Goal: Information Seeking & Learning: Learn about a topic

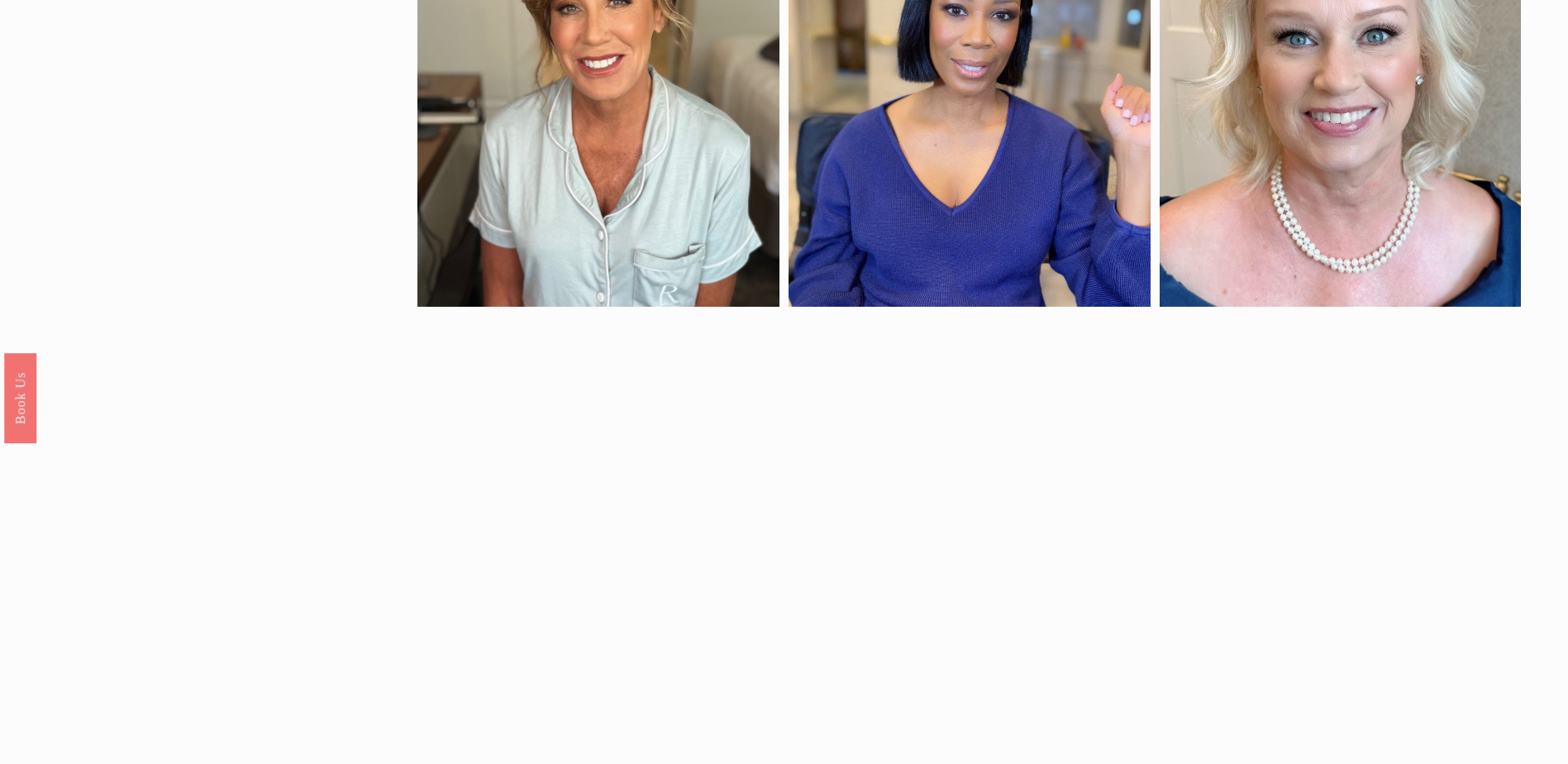
scroll to position [1378, 0]
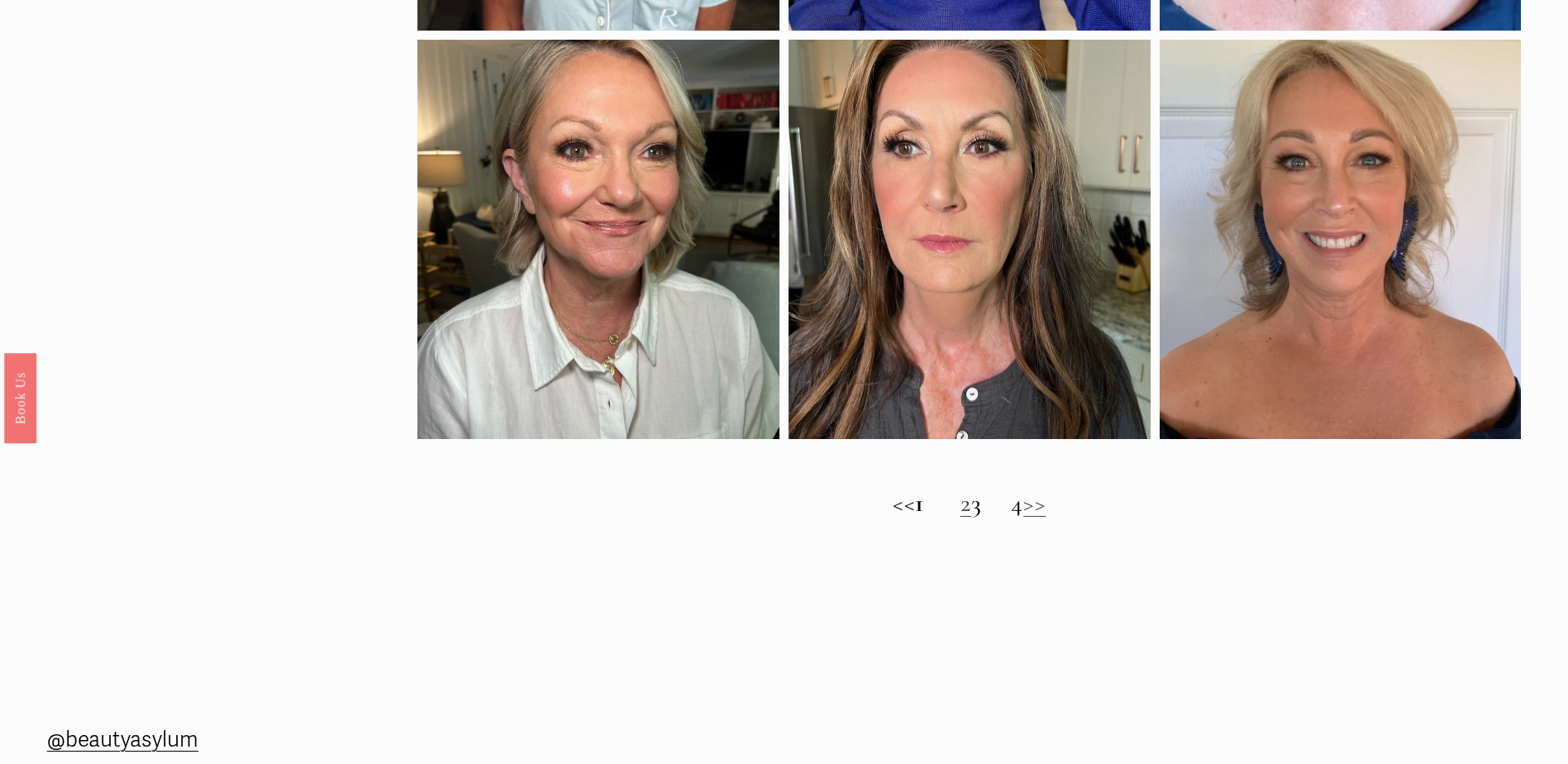
click at [960, 518] on link "2" at bounding box center [966, 503] width 12 height 31
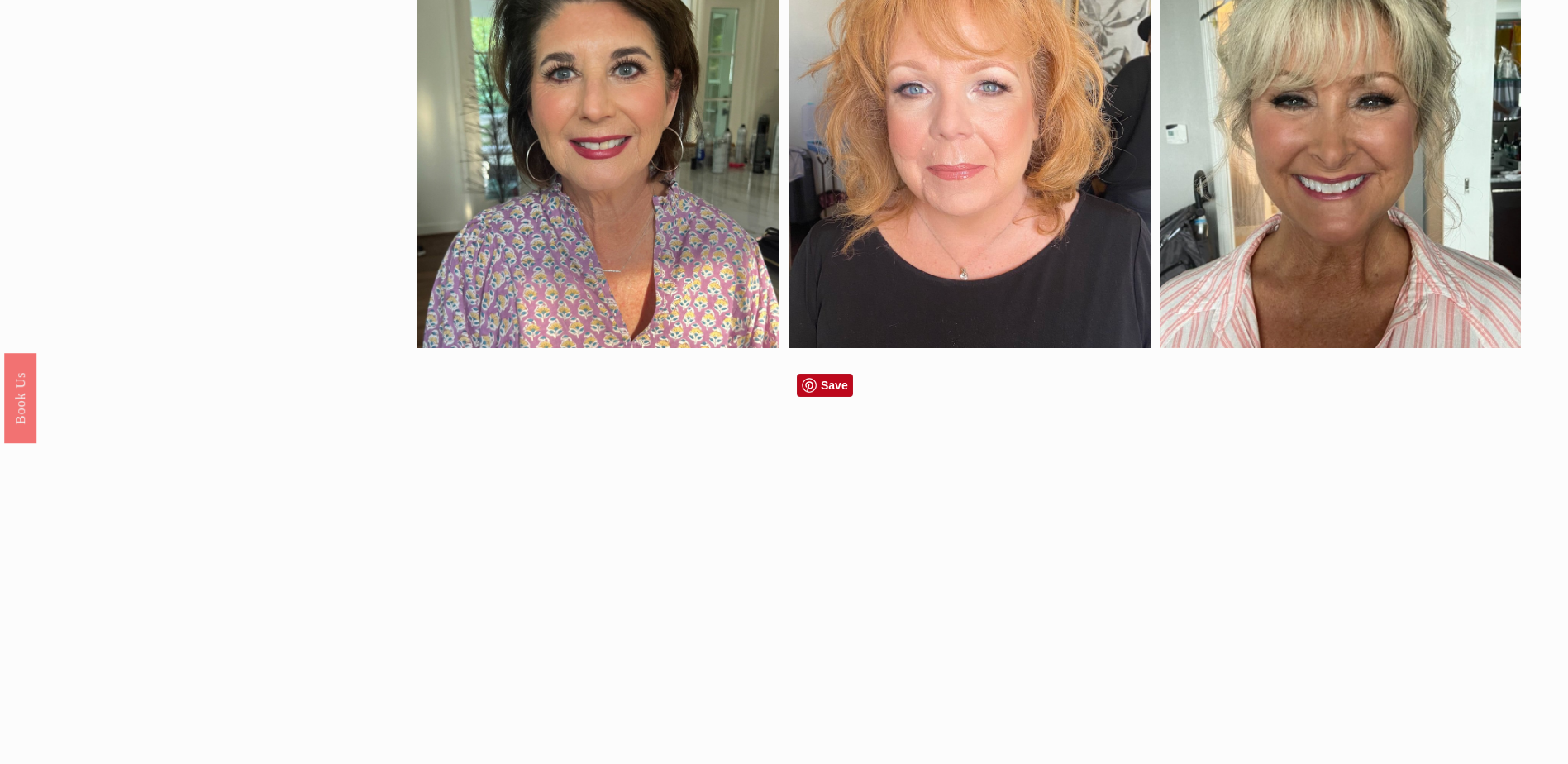
scroll to position [1378, 0]
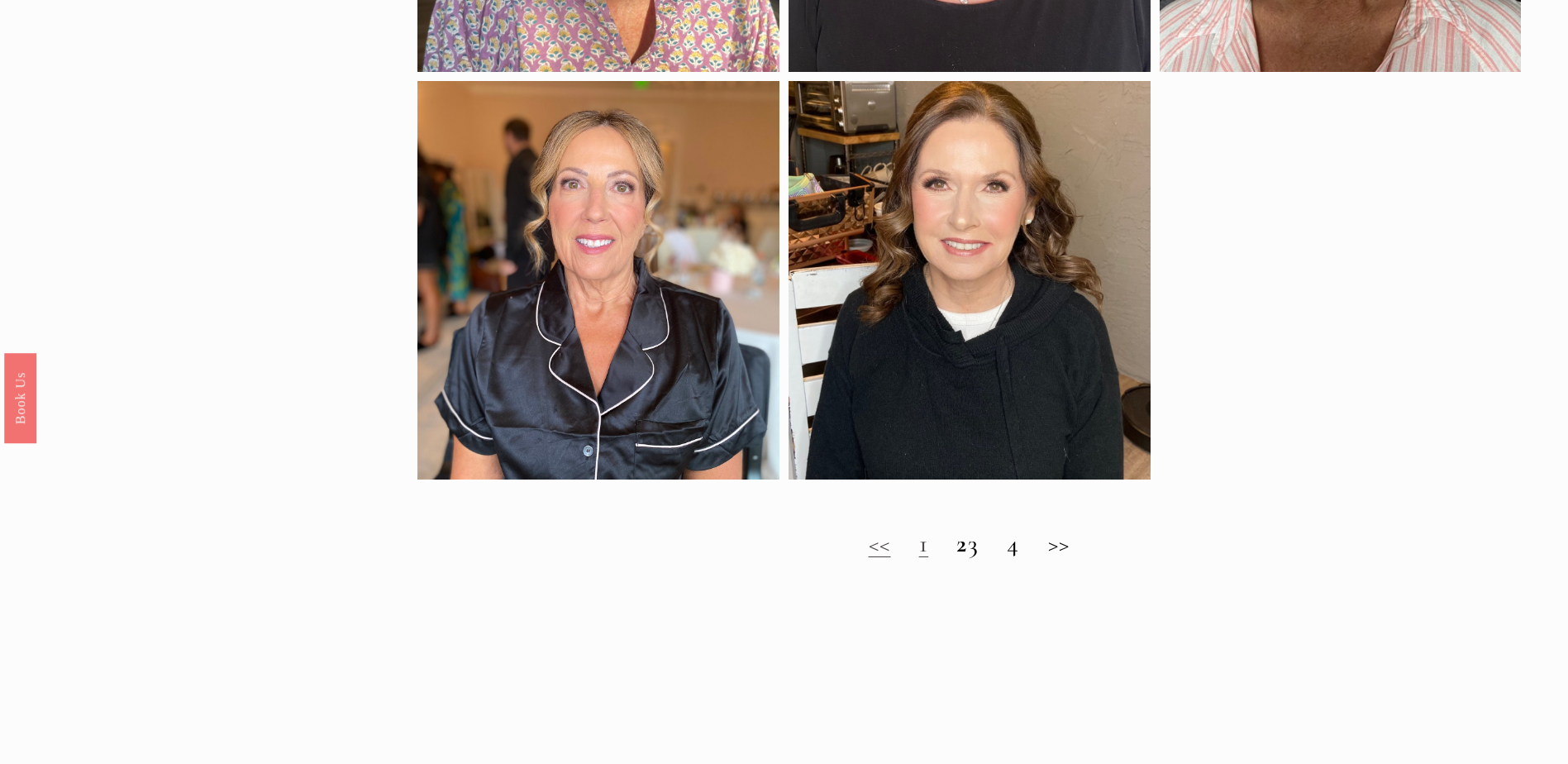
click at [992, 559] on h2 "<< 1 2 3 4 >>" at bounding box center [969, 544] width 1103 height 30
click at [986, 559] on h2 "<< 1 2 3 4 >>" at bounding box center [969, 544] width 1103 height 30
click at [1073, 558] on h2 "<< 1 2 3 4 >>" at bounding box center [969, 544] width 1103 height 30
click at [1031, 559] on h2 "<< 1 2 3 4 >>" at bounding box center [969, 544] width 1103 height 30
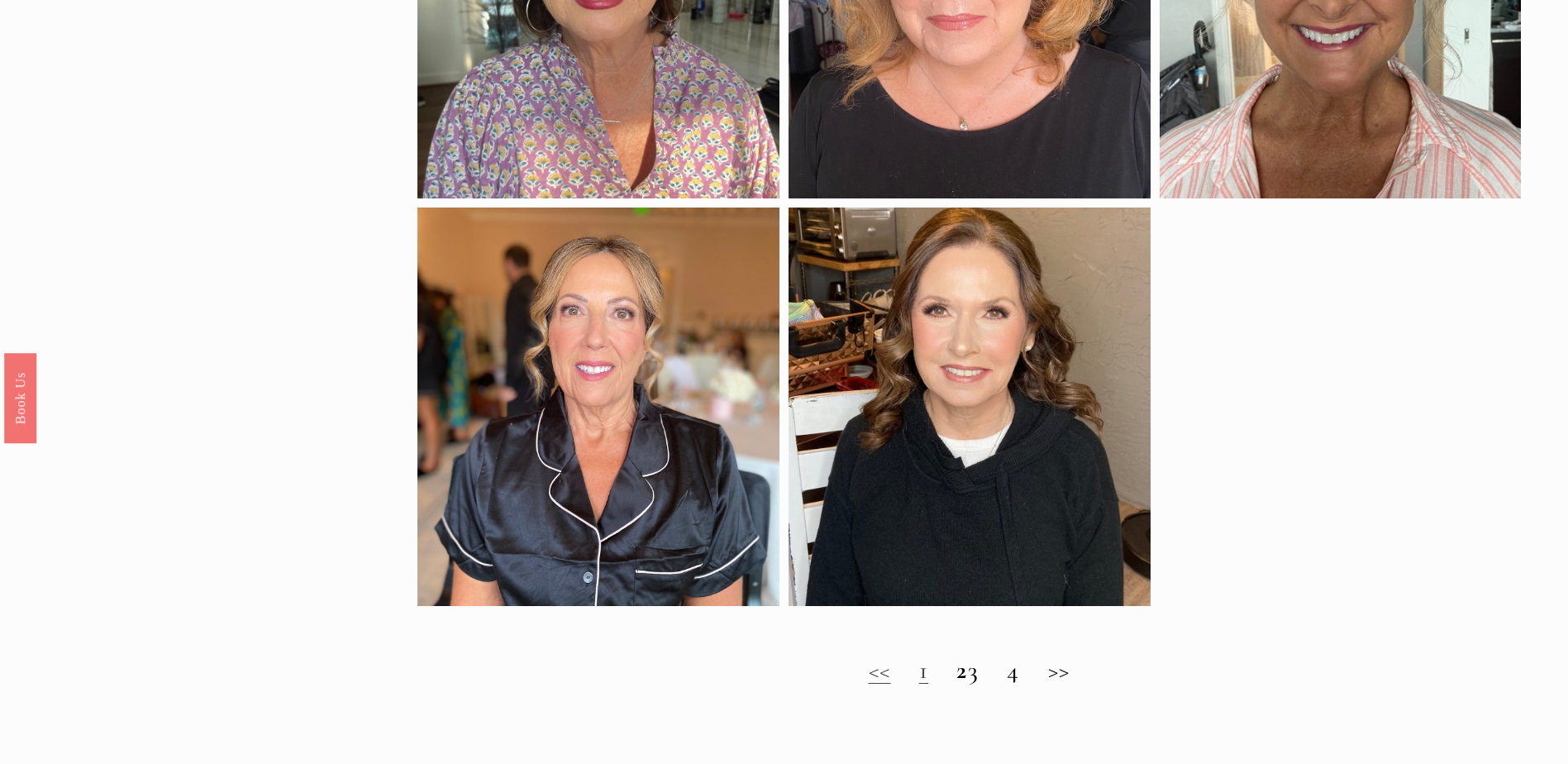
scroll to position [1654, 0]
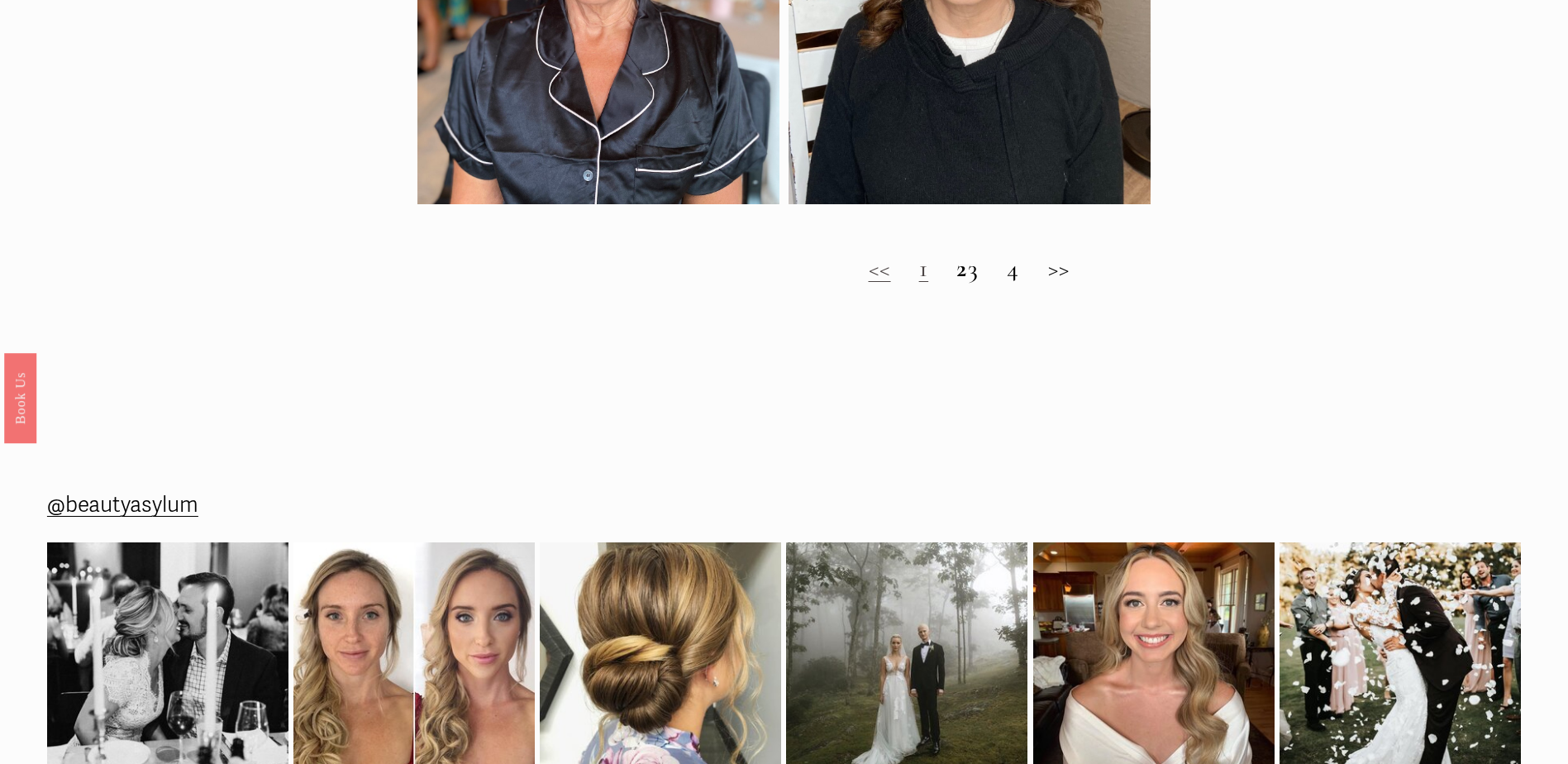
click at [985, 284] on h2 "<< 1 2 3 4 >>" at bounding box center [969, 269] width 1103 height 30
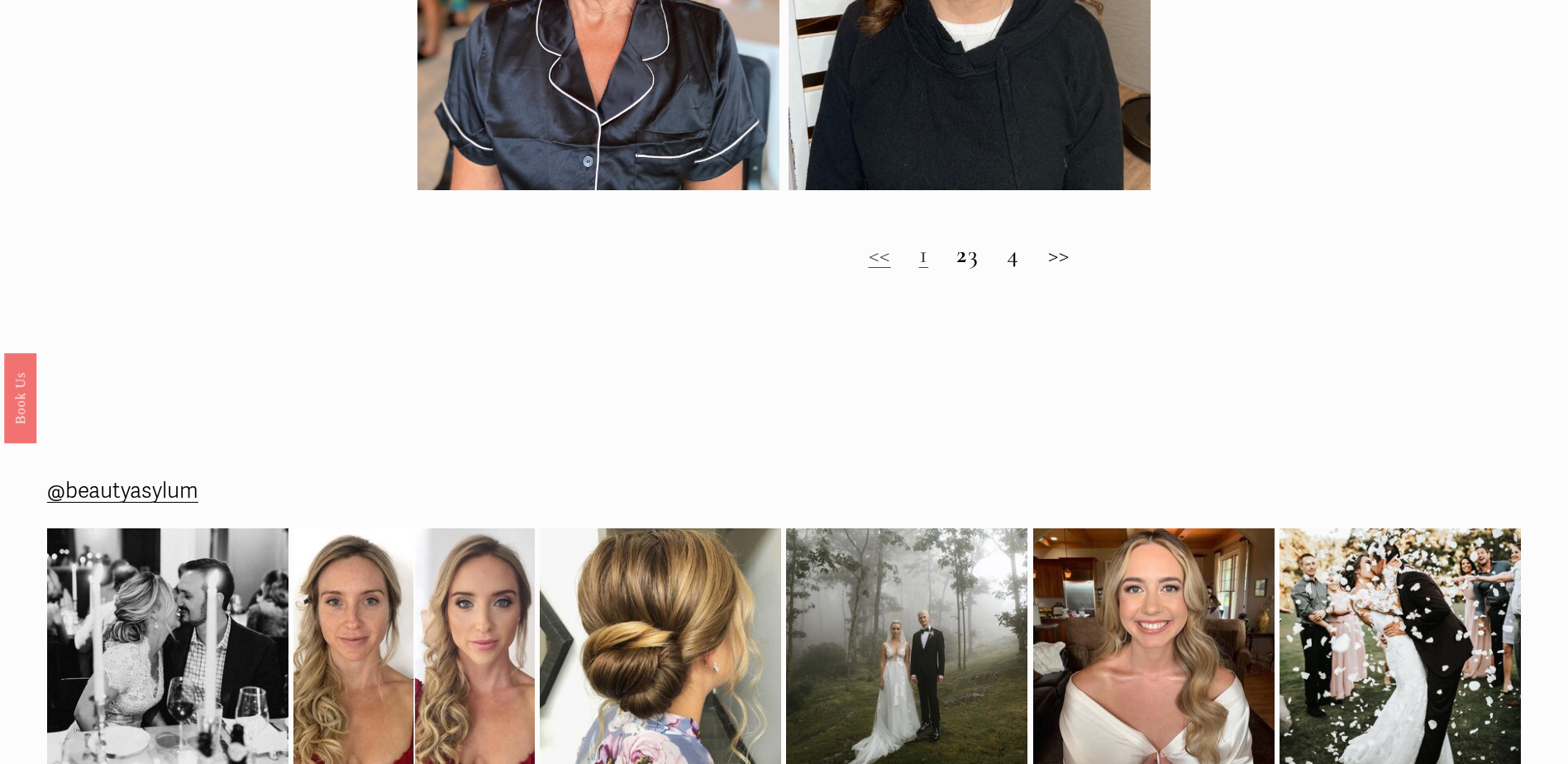
scroll to position [1378, 0]
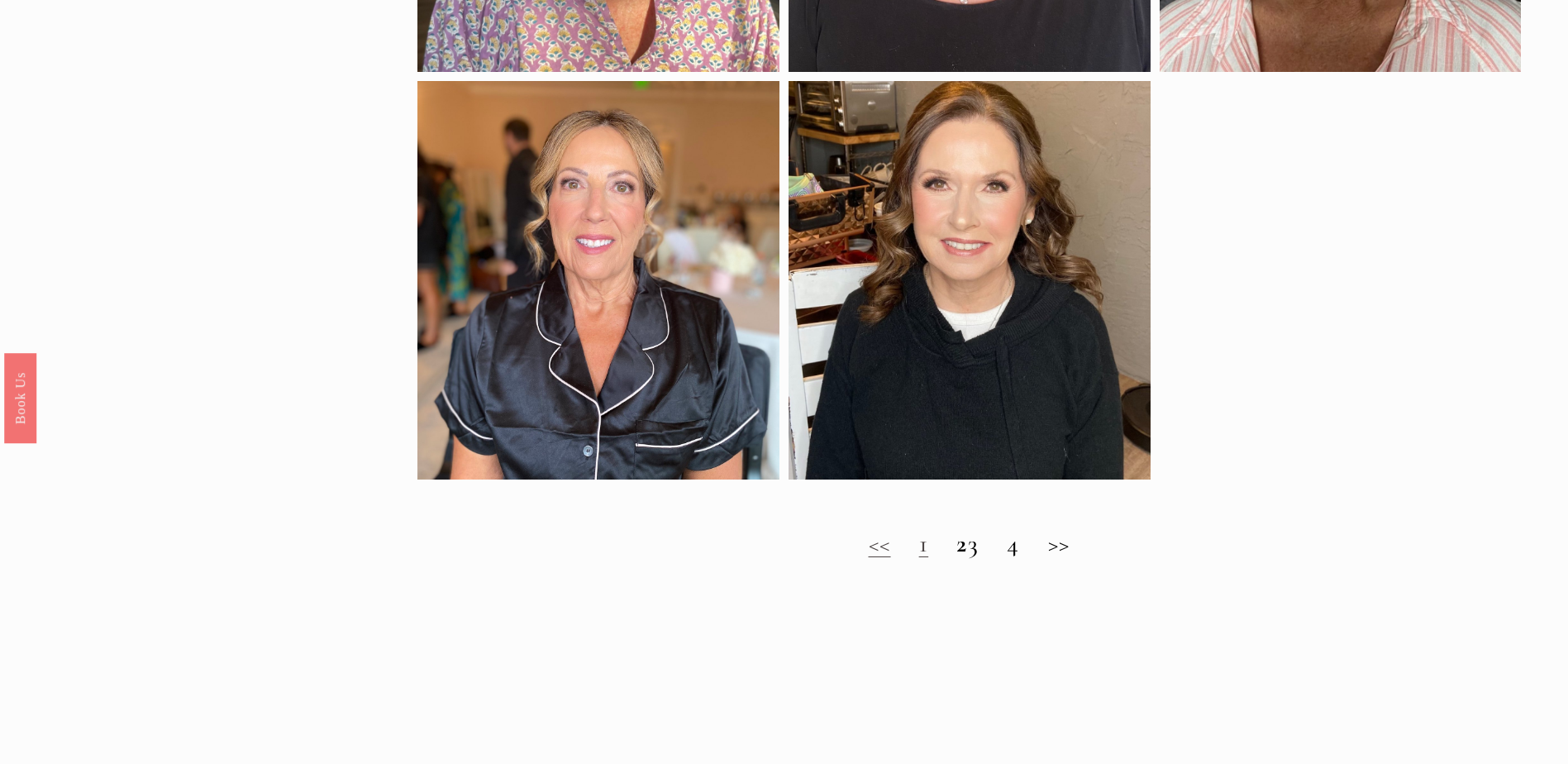
click at [1028, 559] on h2 "<< 1 2 3 4 >>" at bounding box center [969, 544] width 1103 height 30
